Goal: Transaction & Acquisition: Download file/media

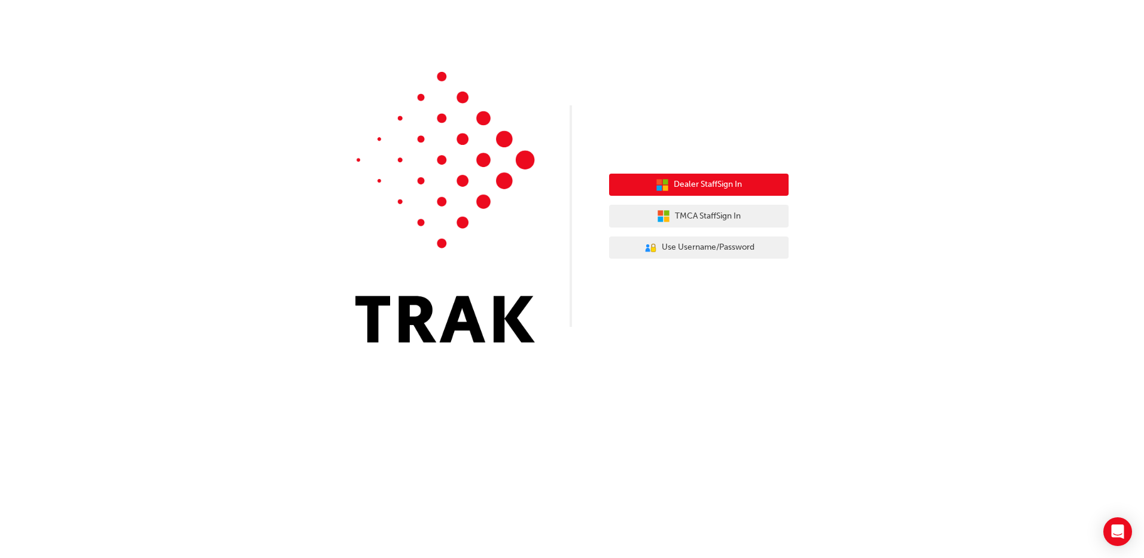
click at [708, 177] on button "Dealer Staff Sign In" at bounding box center [699, 185] width 180 height 23
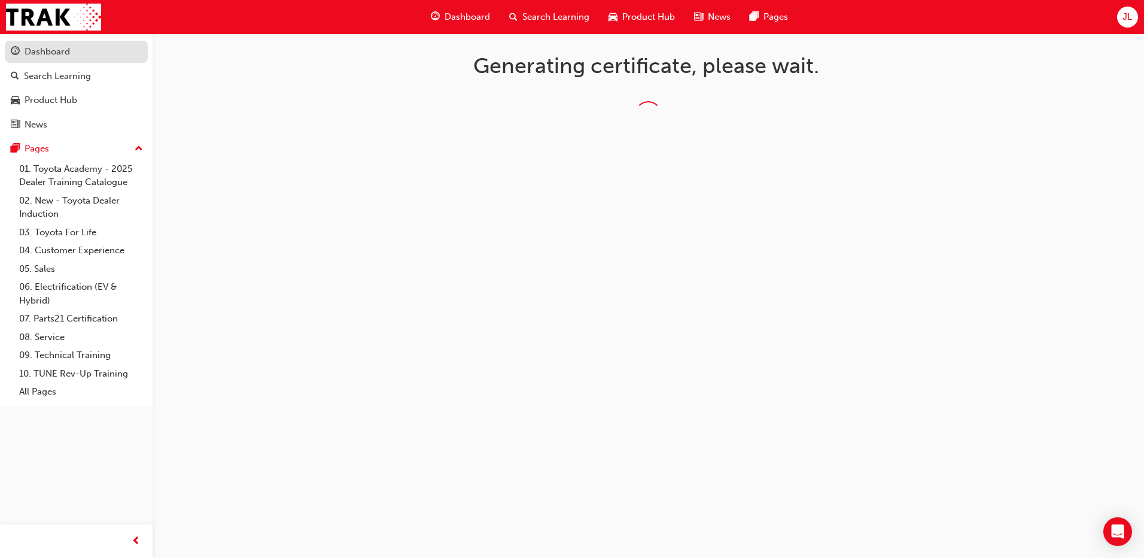
click at [56, 57] on div "Dashboard" at bounding box center [47, 52] width 45 height 14
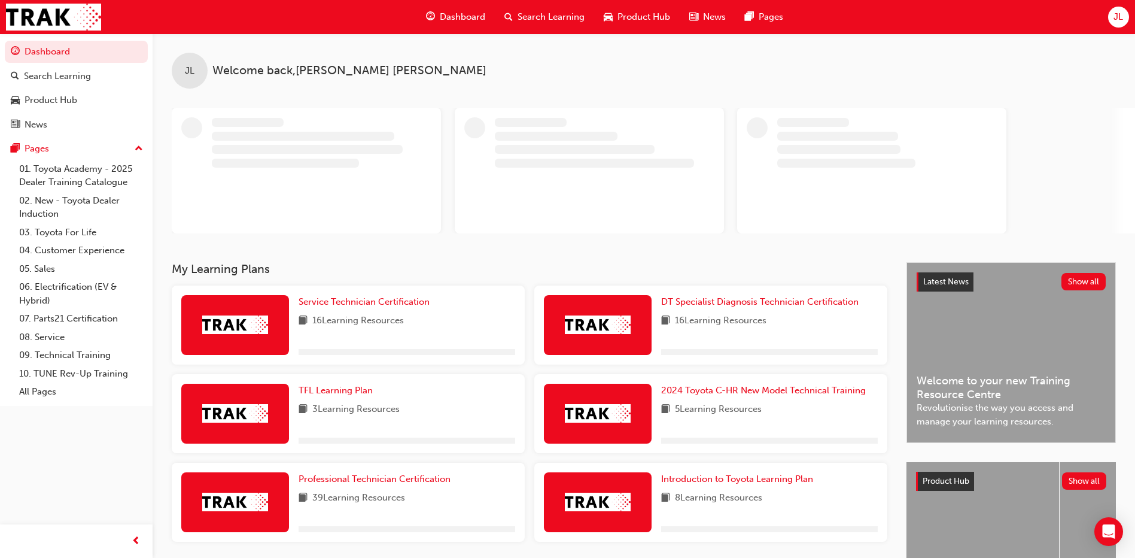
click at [1116, 21] on span "JL" at bounding box center [1119, 17] width 10 height 14
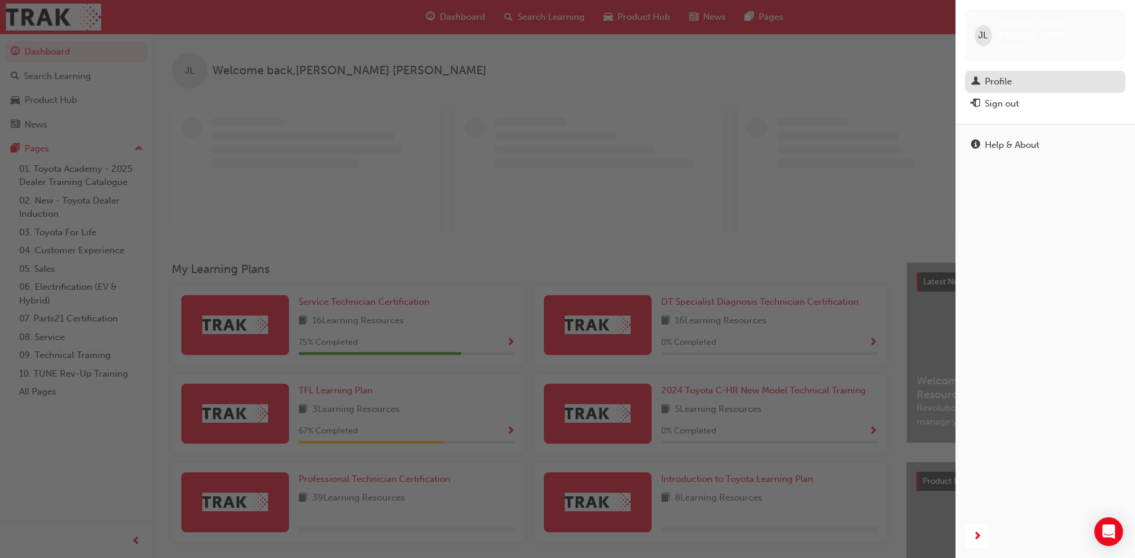
click at [1002, 75] on div "Profile" at bounding box center [998, 82] width 27 height 14
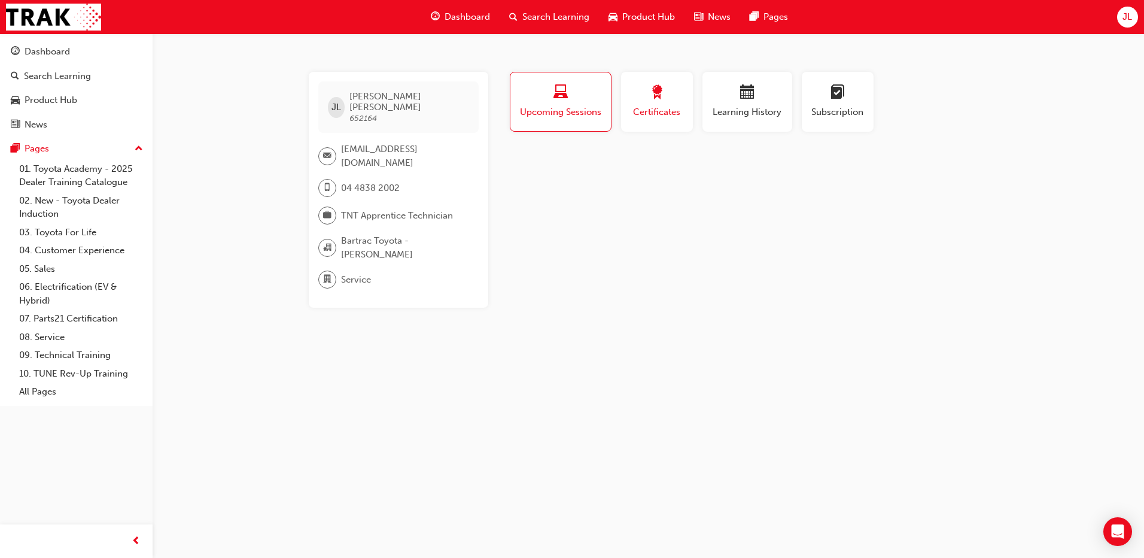
click at [649, 109] on span "Certificates" at bounding box center [657, 112] width 54 height 14
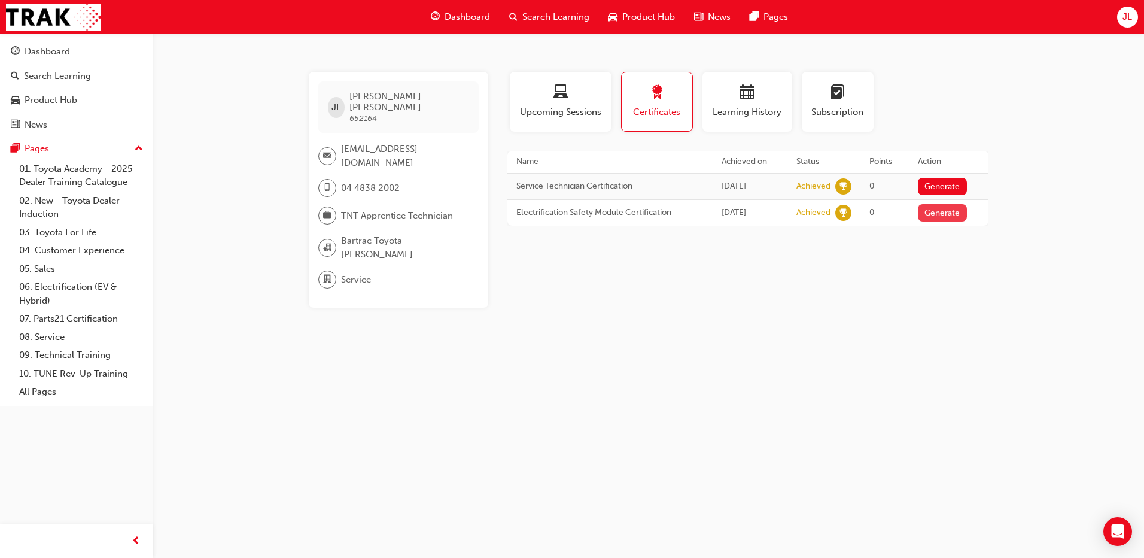
click at [939, 215] on button "Generate" at bounding box center [942, 212] width 49 height 17
click at [941, 211] on link "Download PDF" at bounding box center [939, 211] width 55 height 10
